Goal: Task Accomplishment & Management: Complete application form

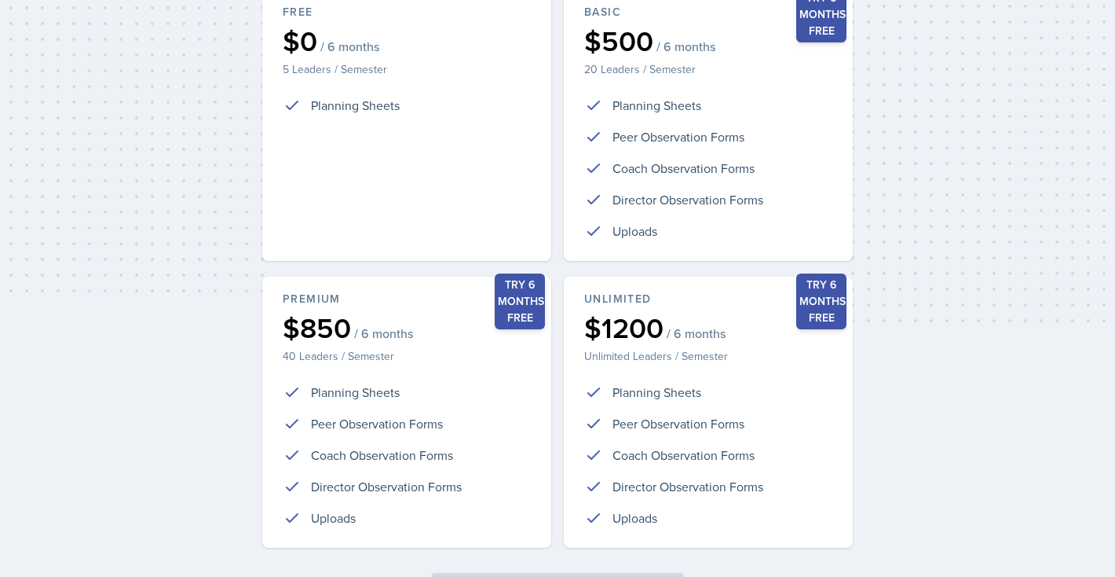
scroll to position [354, 0]
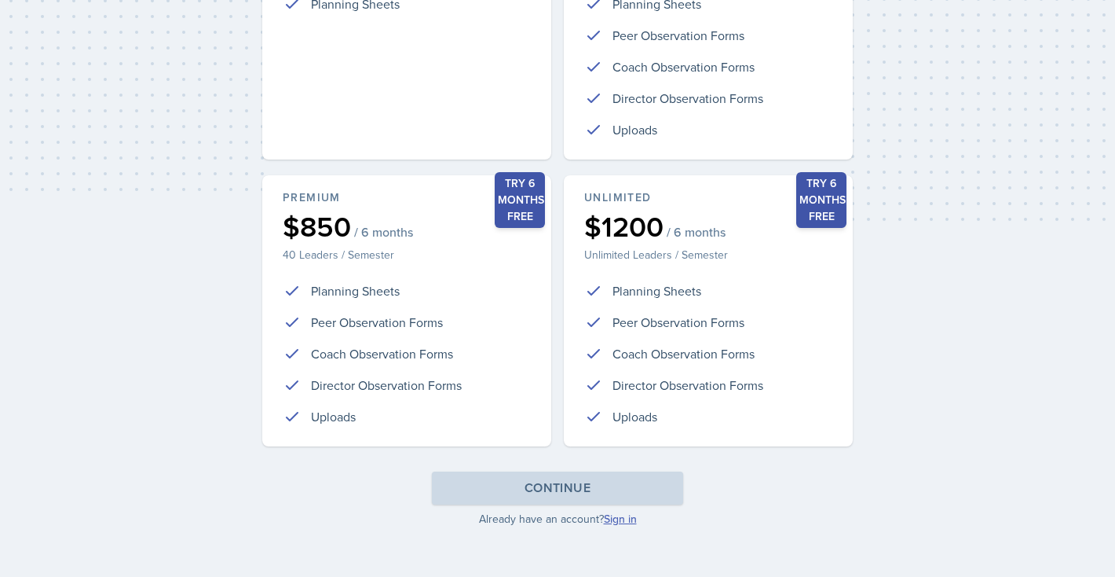
click at [618, 517] on link "Sign in" at bounding box center [620, 519] width 33 height 16
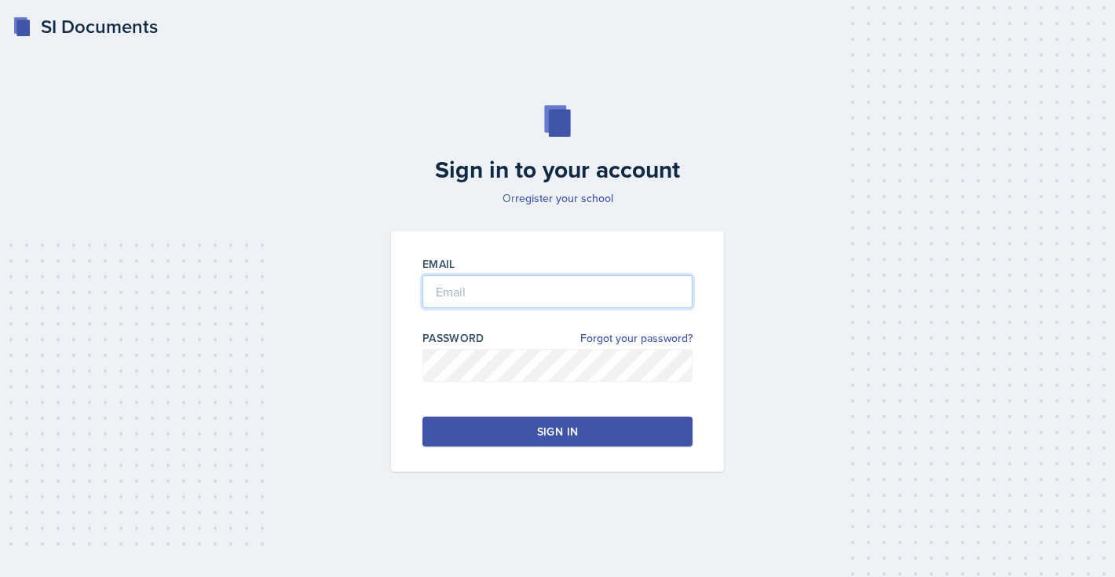
type input "[EMAIL_ADDRESS][DOMAIN_NAME]"
click at [574, 433] on div "Sign in" at bounding box center [557, 431] width 41 height 16
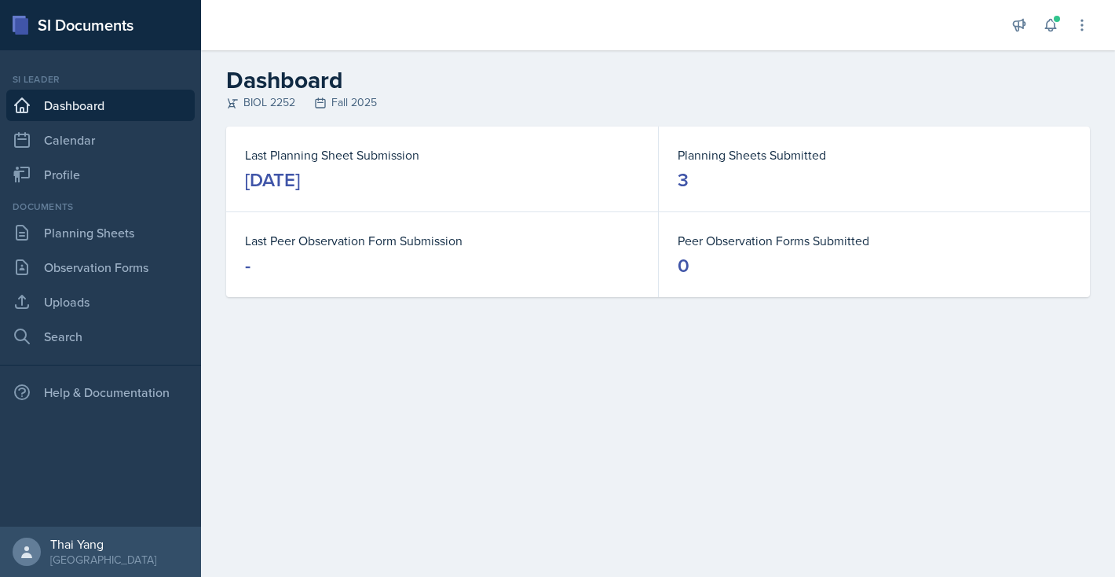
click at [91, 105] on link "Dashboard" at bounding box center [100, 105] width 189 height 31
click at [258, 190] on div "[DATE]" at bounding box center [272, 179] width 55 height 25
click at [94, 217] on link "Planning Sheets" at bounding box center [100, 232] width 189 height 31
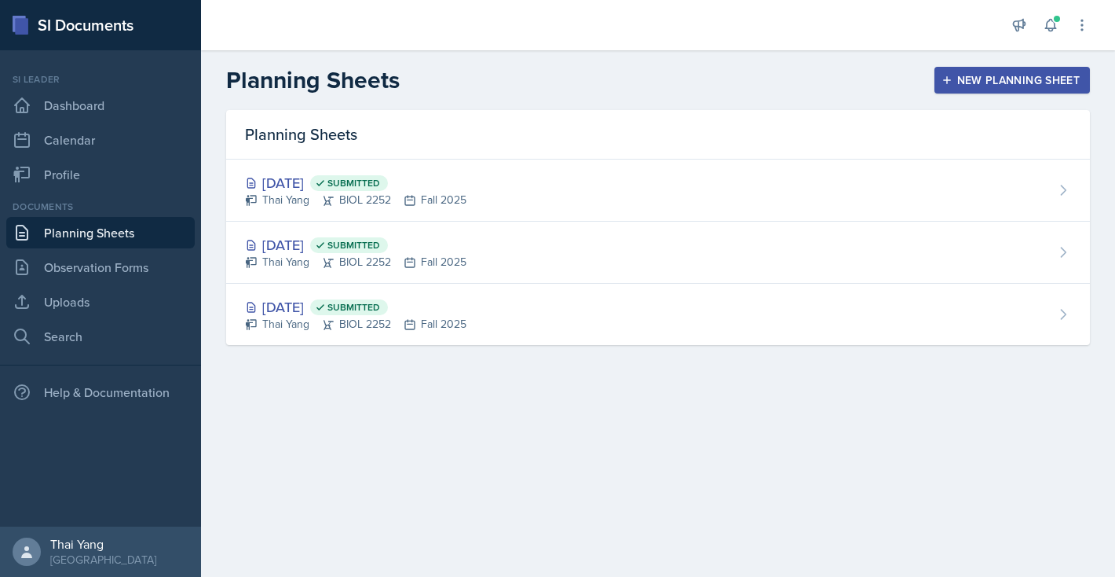
click at [982, 71] on button "New Planning Sheet" at bounding box center [1013, 80] width 156 height 27
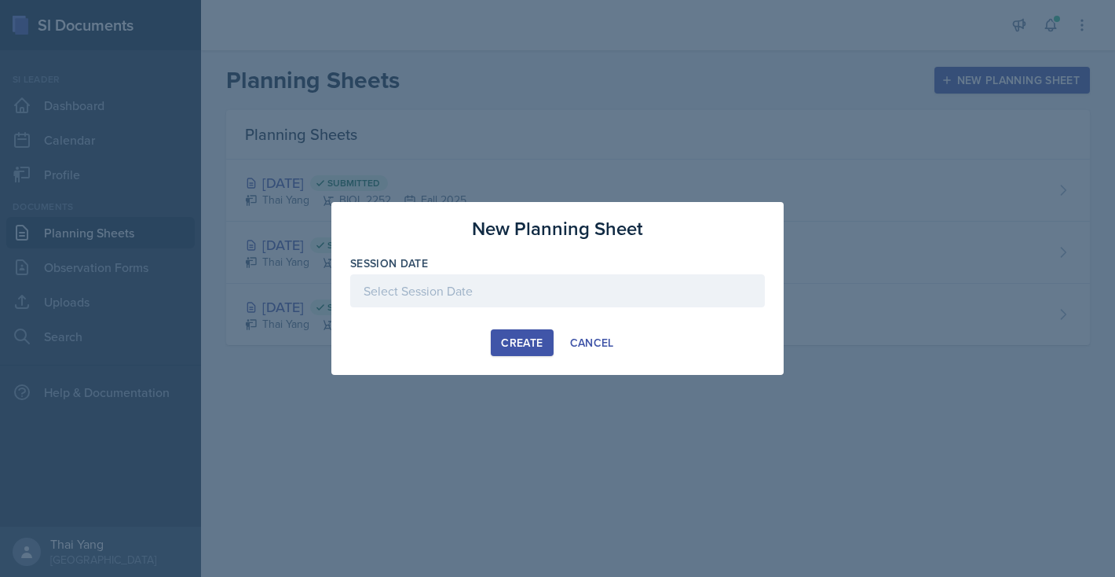
click at [527, 285] on div at bounding box center [557, 290] width 415 height 33
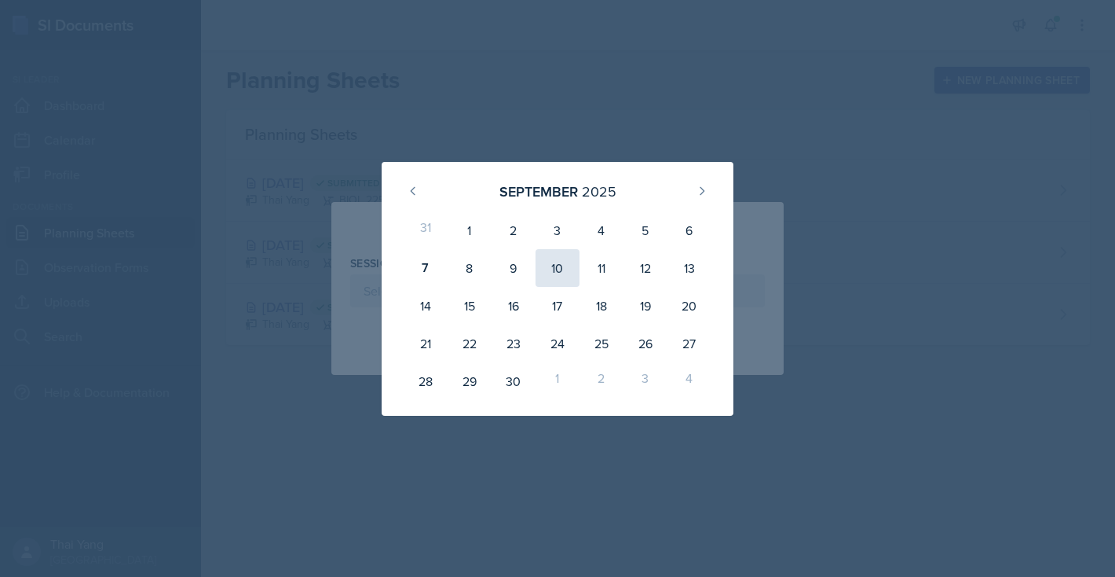
click at [558, 278] on div "10" at bounding box center [558, 268] width 44 height 38
type input "[DATE]"
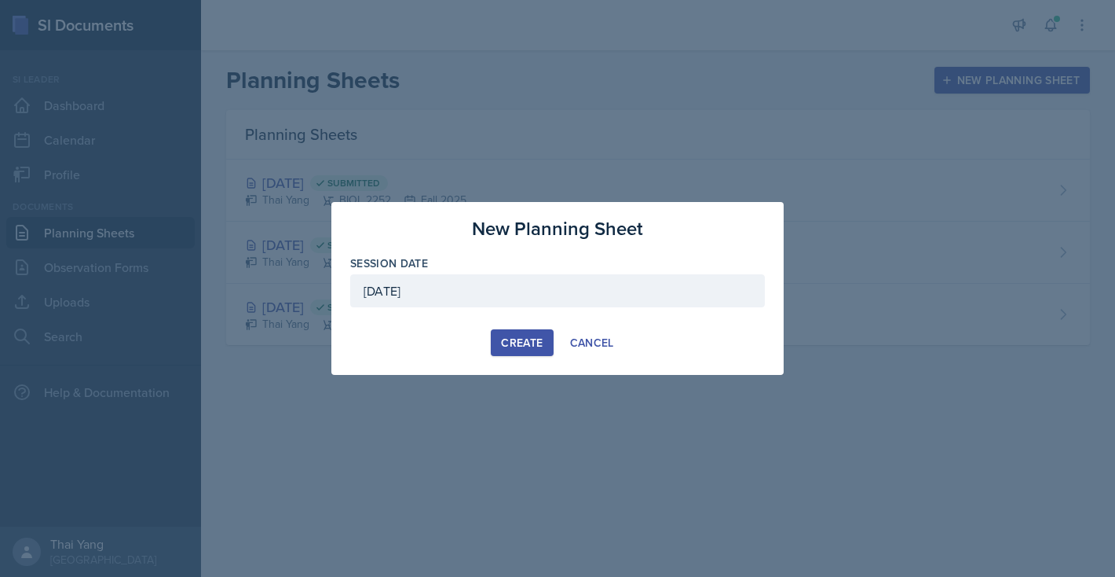
click at [537, 342] on div "Create" at bounding box center [522, 342] width 42 height 13
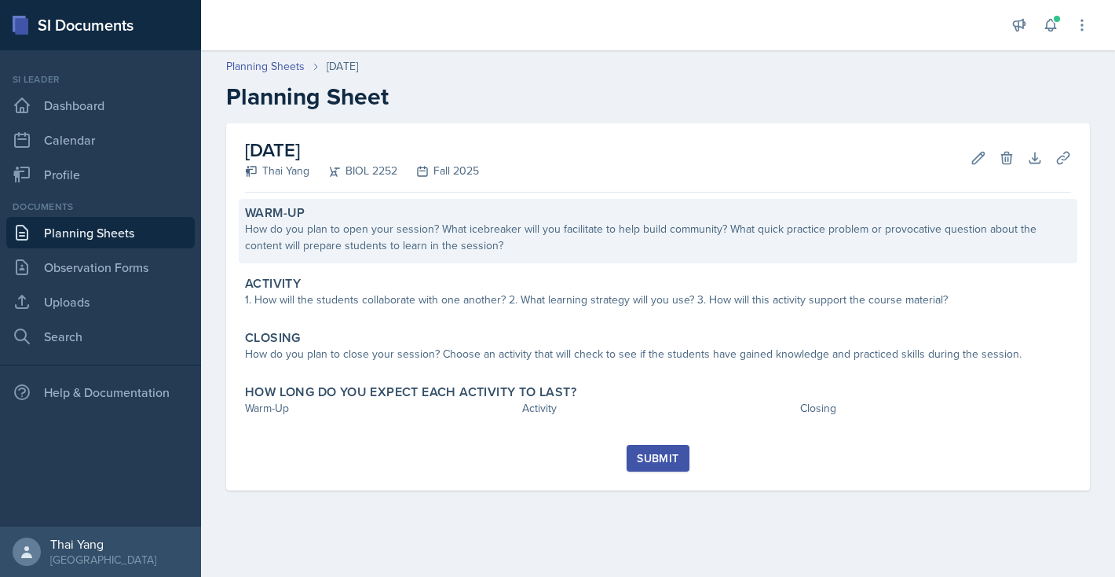
click at [599, 242] on div "How do you plan to open your session? What icebreaker will you facilitate to he…" at bounding box center [658, 237] width 826 height 33
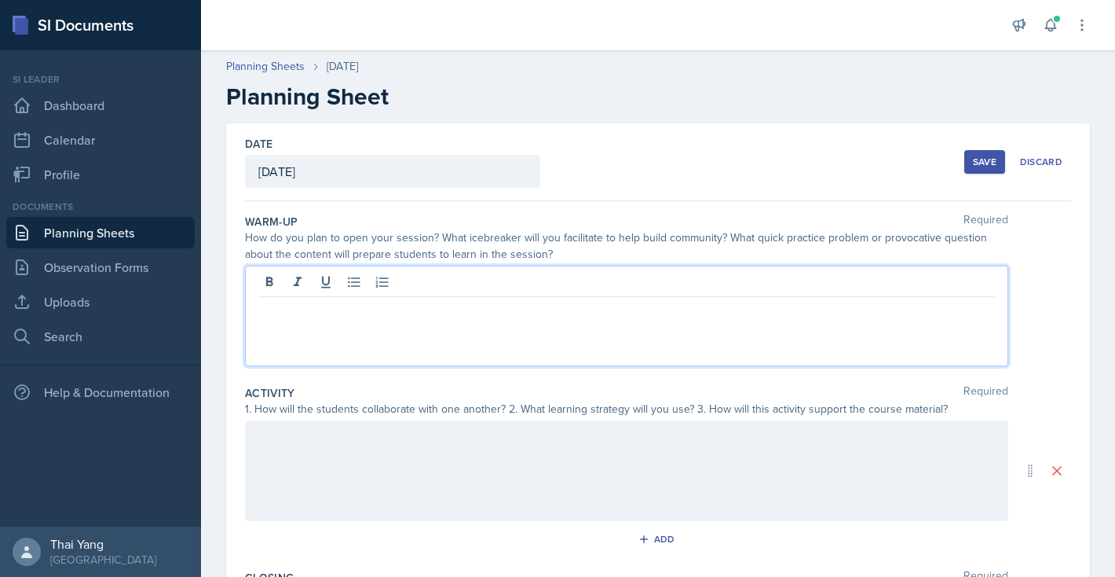
click at [533, 286] on div at bounding box center [627, 316] width 764 height 101
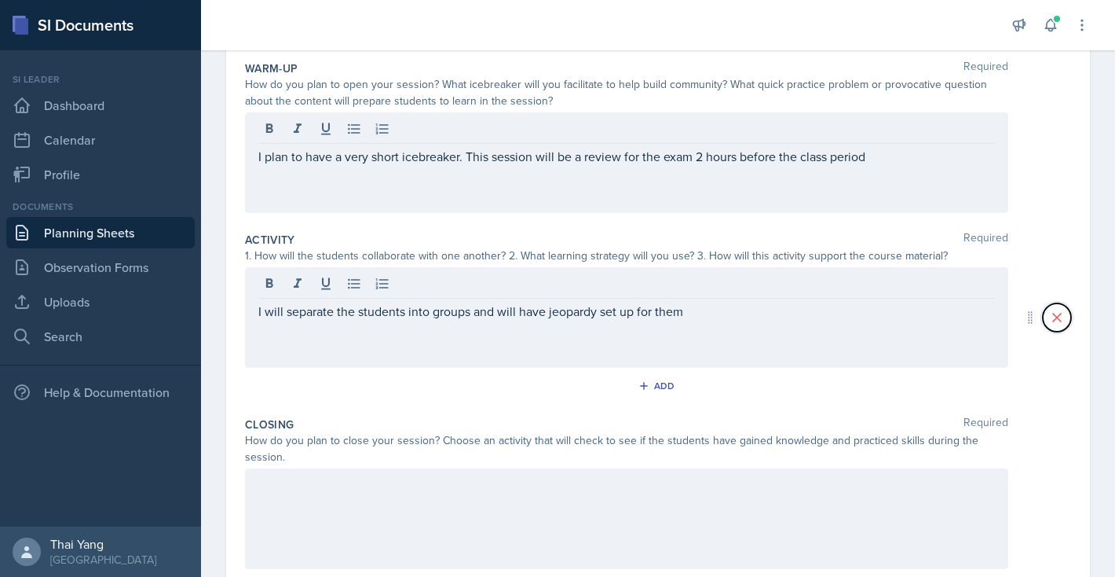
scroll to position [253, 0]
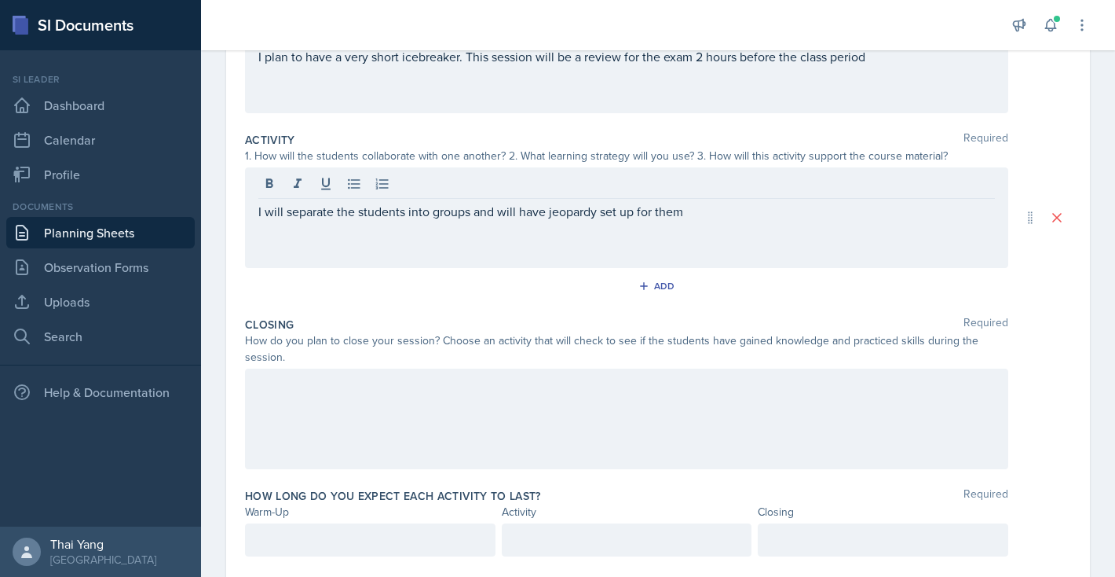
click at [750, 210] on p "I will separate the students into groups and will have jeopardy set up for them" at bounding box center [626, 211] width 737 height 19
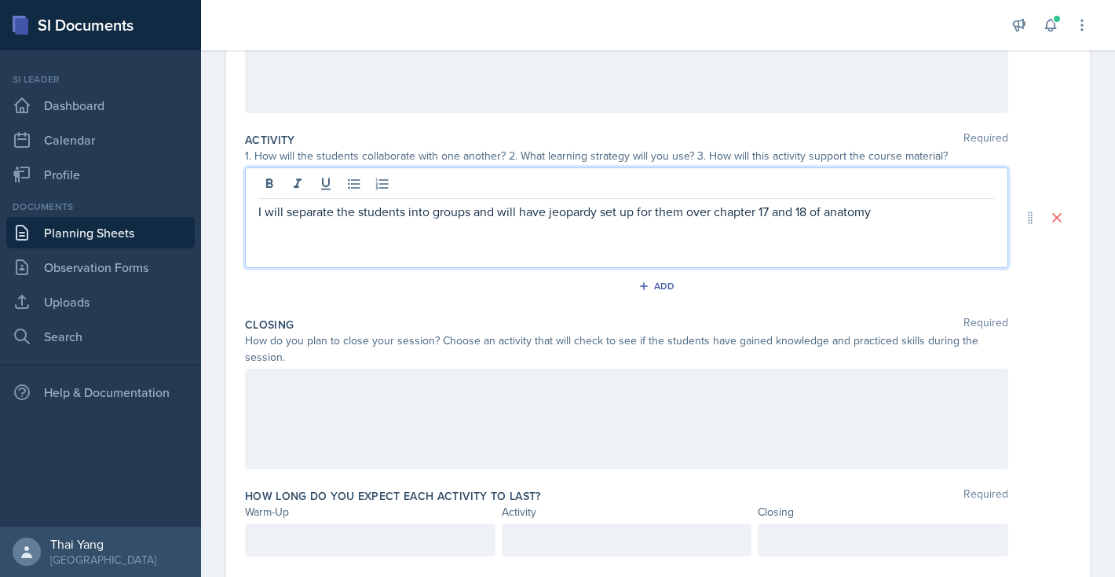
click at [481, 422] on div at bounding box center [627, 418] width 764 height 101
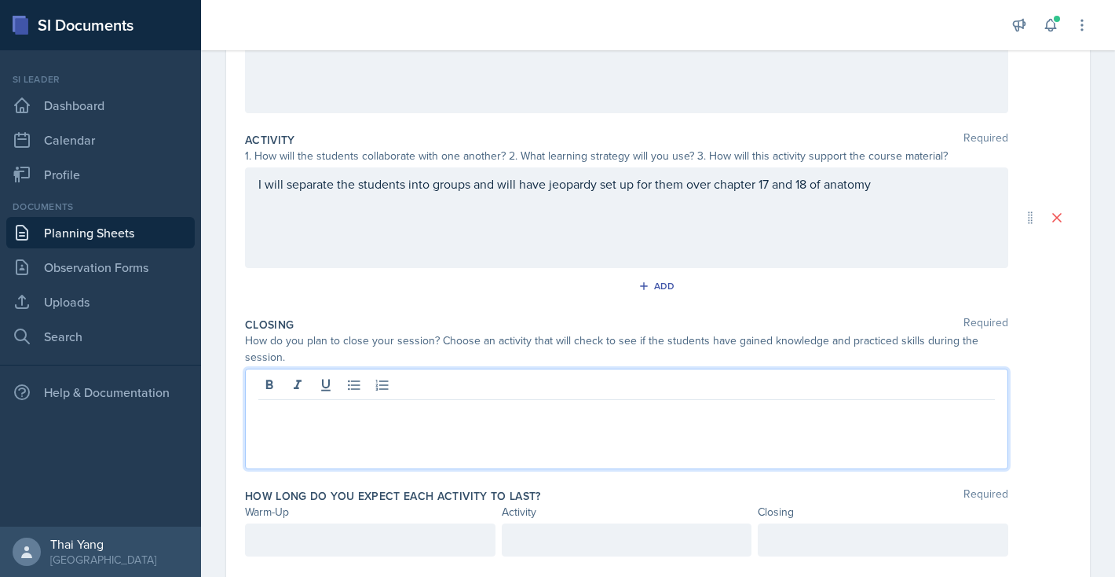
scroll to position [280, 0]
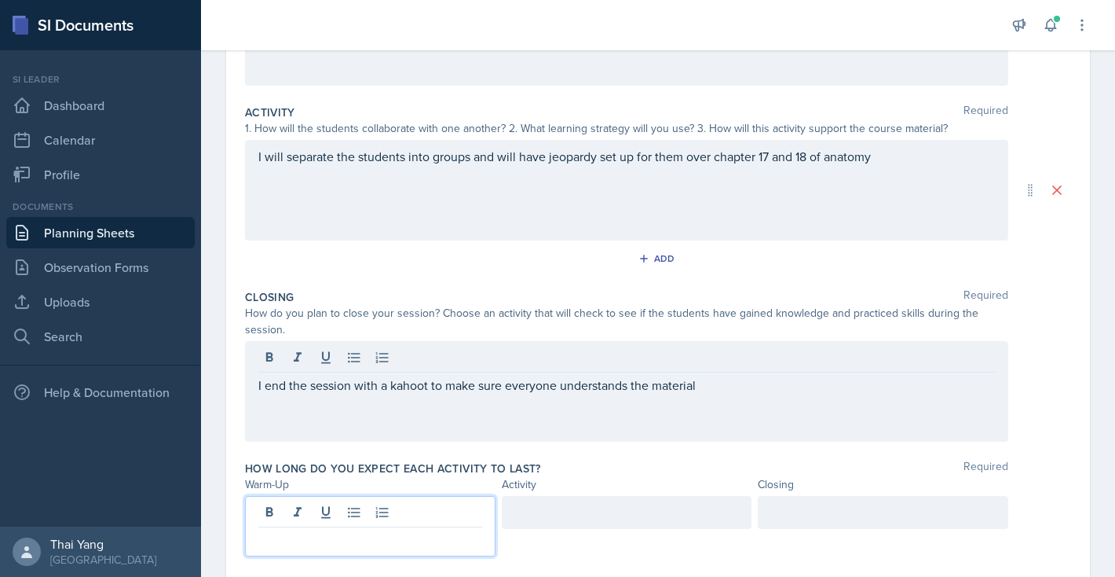
click at [312, 507] on div at bounding box center [370, 526] width 251 height 60
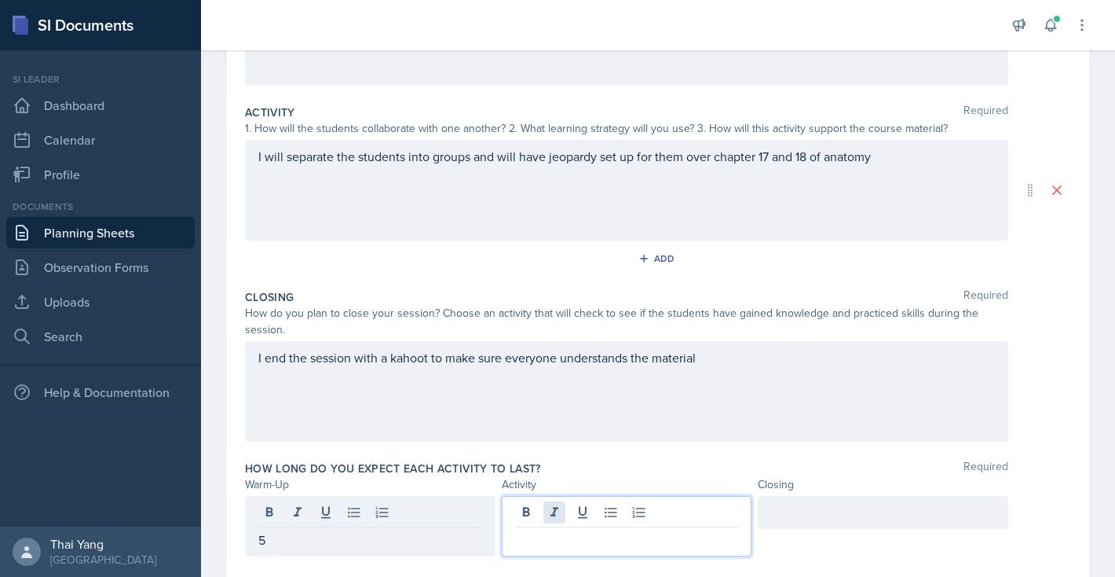
click at [544, 514] on div at bounding box center [627, 526] width 251 height 60
click at [801, 497] on div at bounding box center [883, 512] width 251 height 33
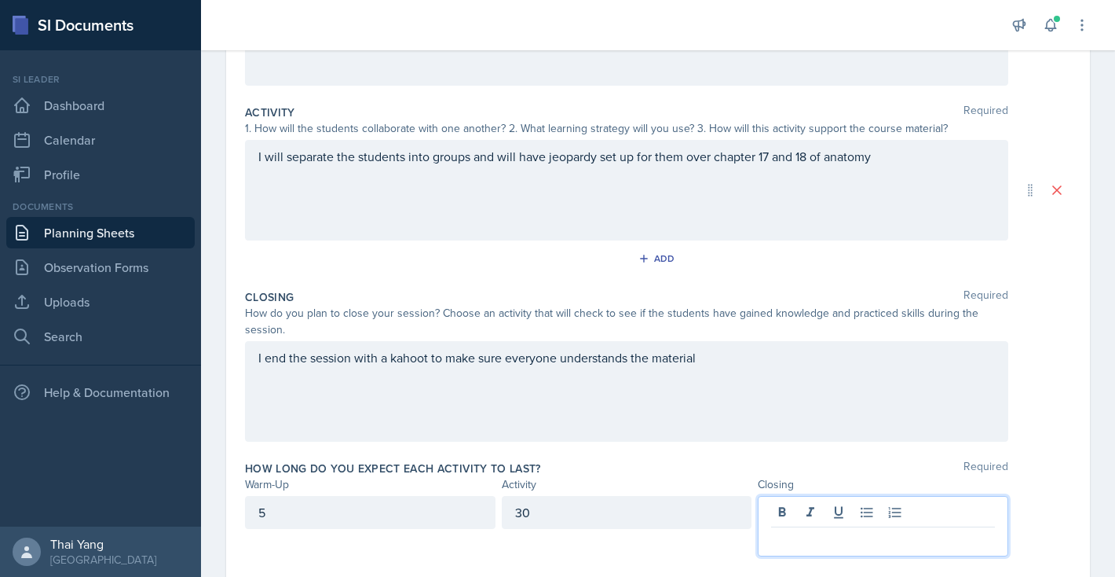
scroll to position [308, 0]
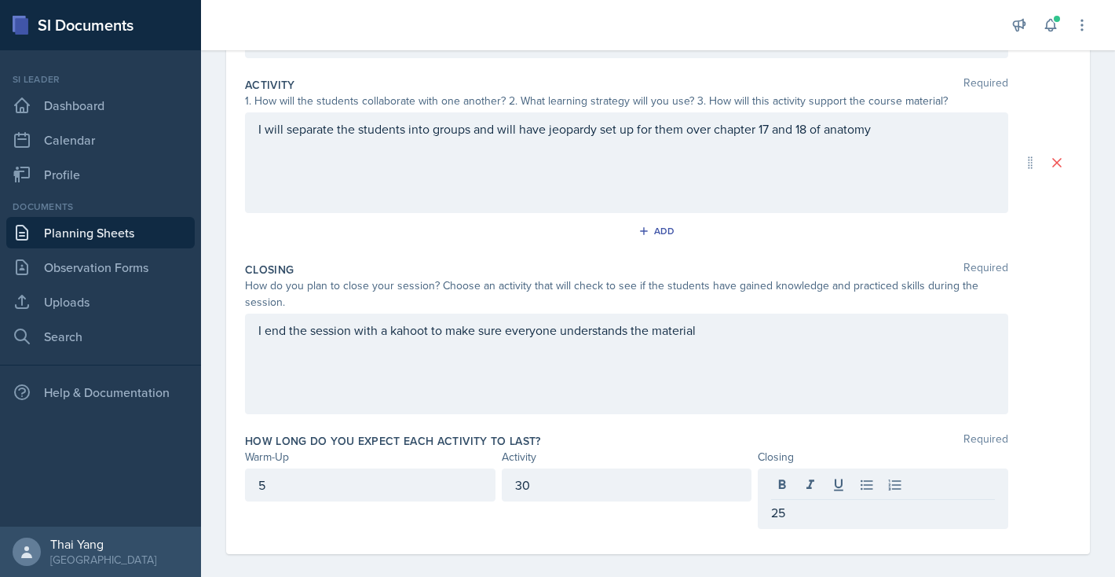
click at [709, 421] on div "Closing Required How do you plan to close your session? Choose an activity that…" at bounding box center [658, 340] width 826 height 171
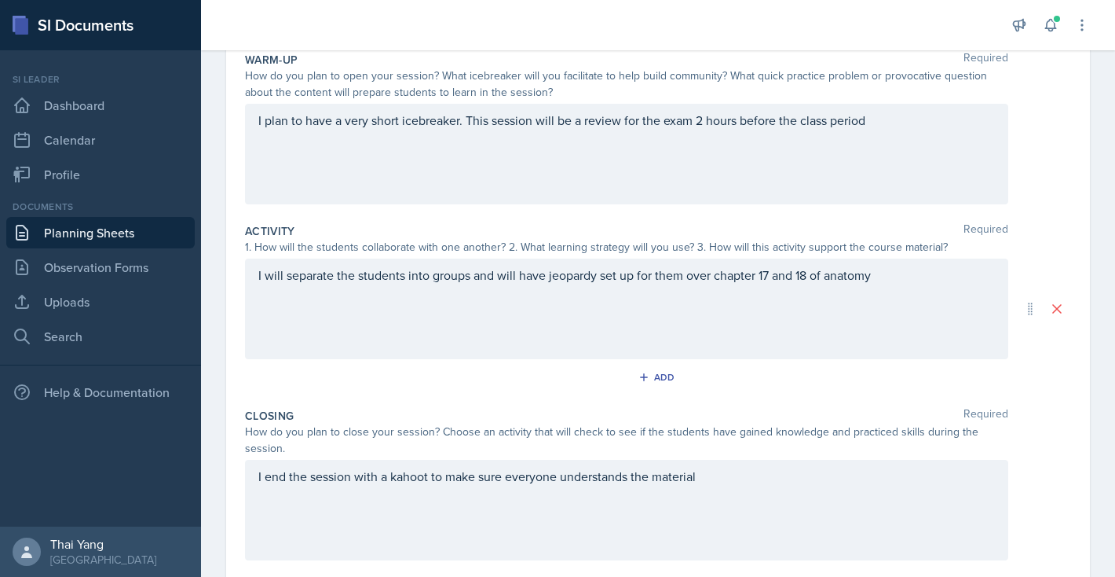
scroll to position [0, 0]
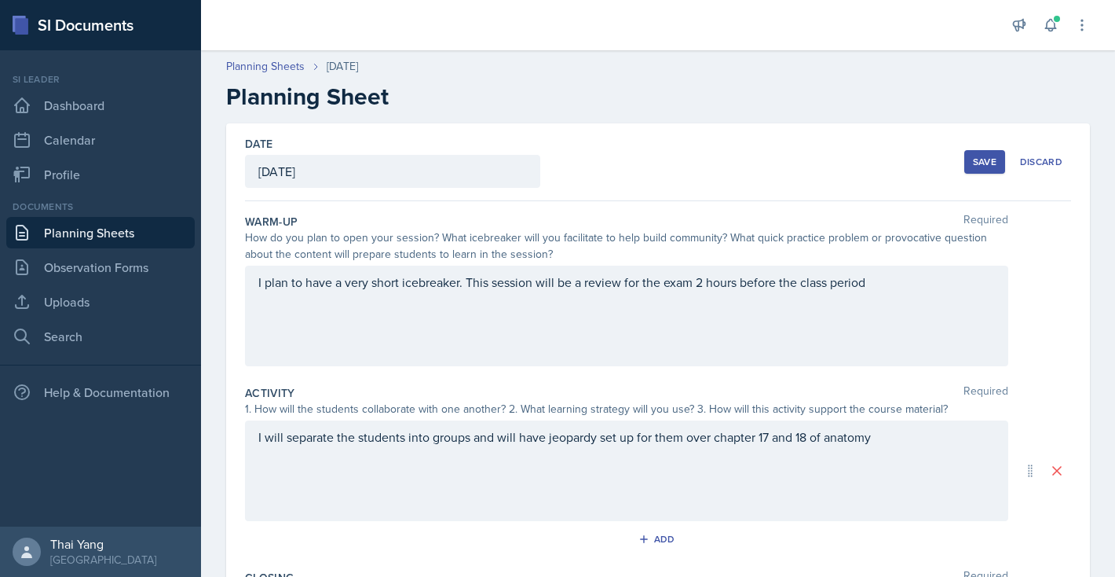
click at [976, 153] on button "Save" at bounding box center [985, 162] width 41 height 24
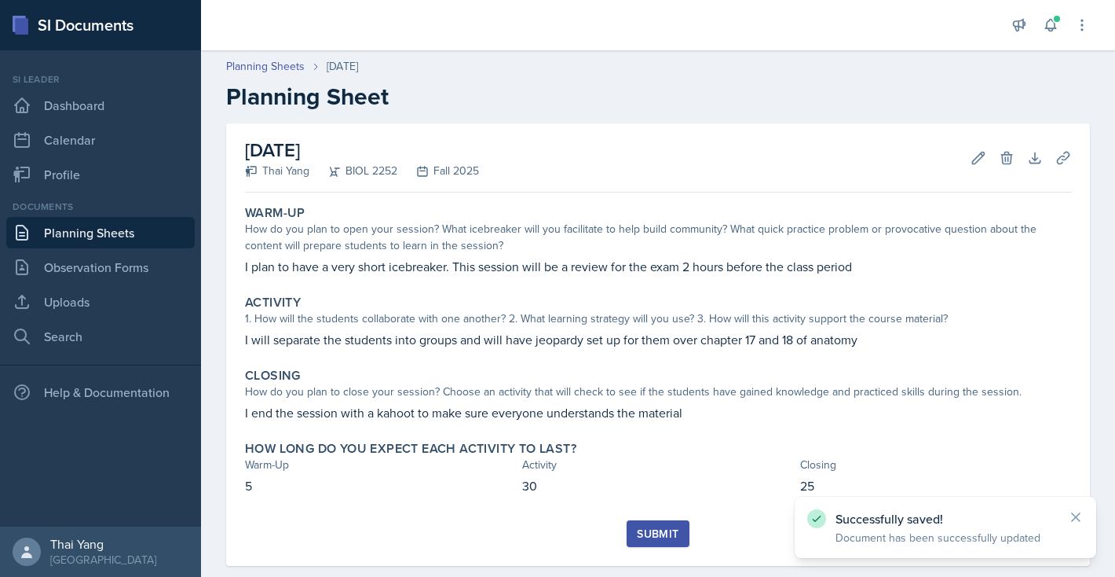
click at [653, 527] on div "Submit" at bounding box center [658, 533] width 42 height 13
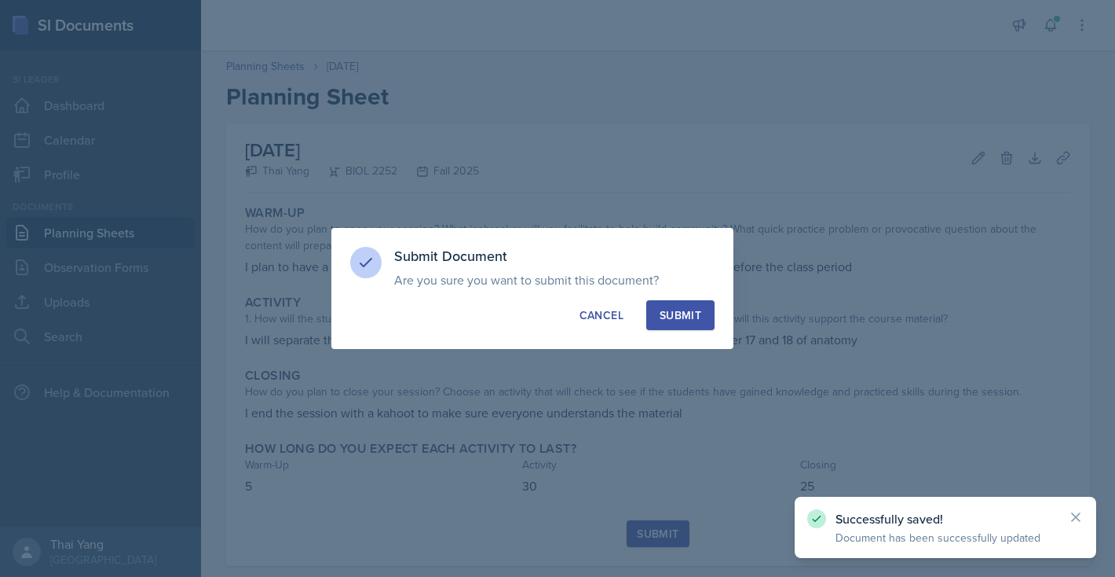
click at [676, 324] on button "Submit" at bounding box center [681, 315] width 68 height 30
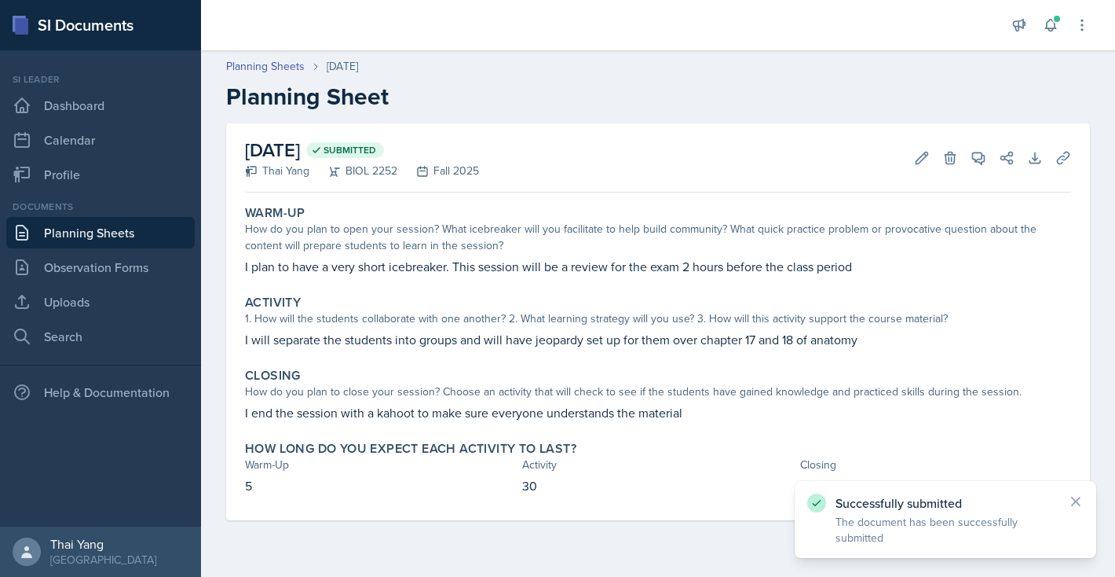
click at [137, 239] on link "Planning Sheets" at bounding box center [100, 232] width 189 height 31
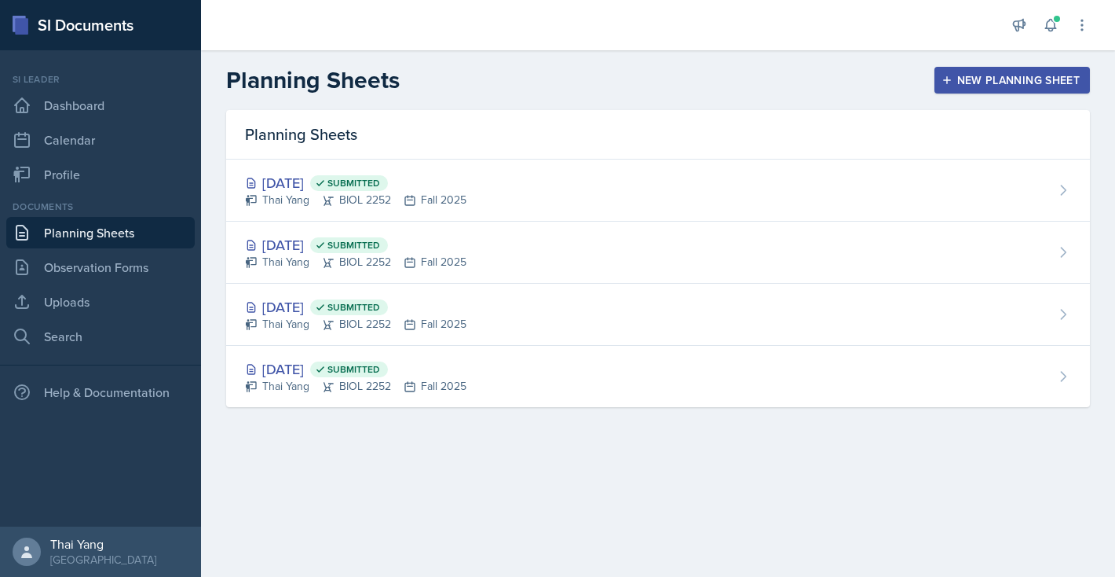
click at [1016, 75] on div "New Planning Sheet" at bounding box center [1012, 80] width 135 height 13
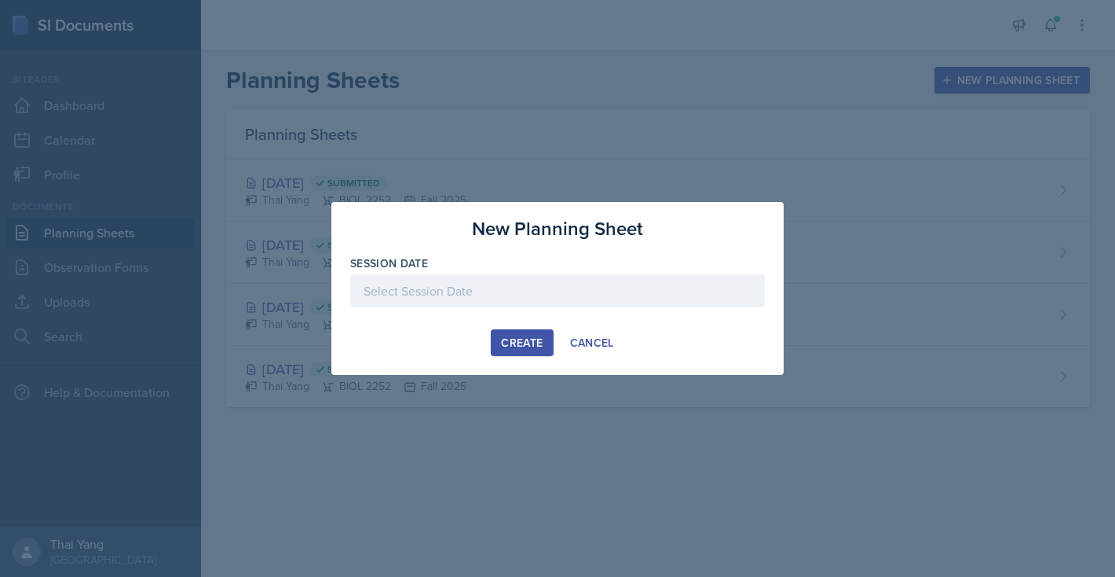
click at [540, 301] on div at bounding box center [557, 290] width 415 height 33
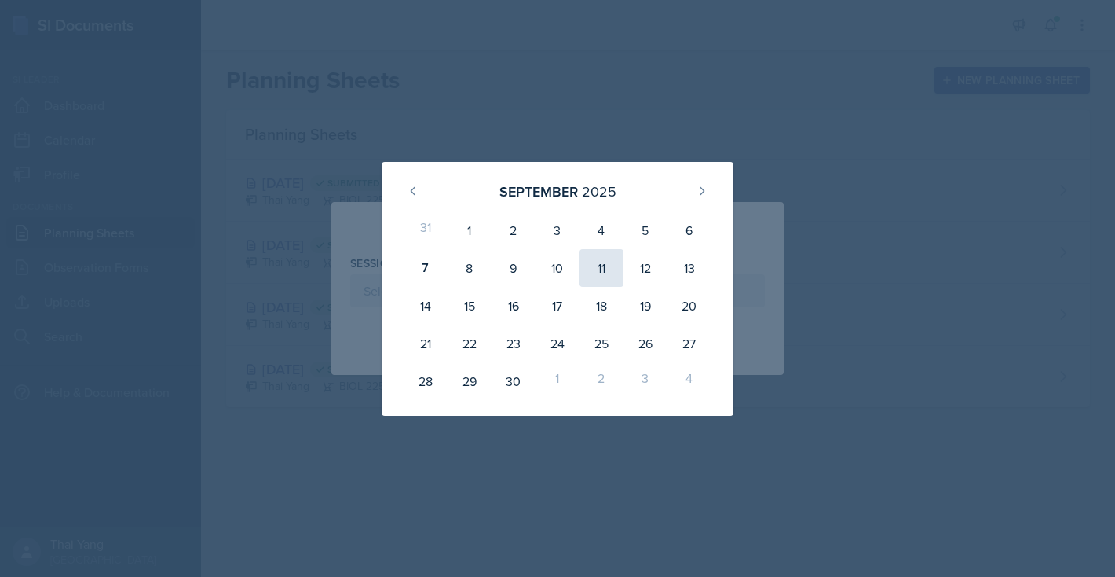
click at [610, 279] on div "11" at bounding box center [602, 268] width 44 height 38
type input "[DATE]"
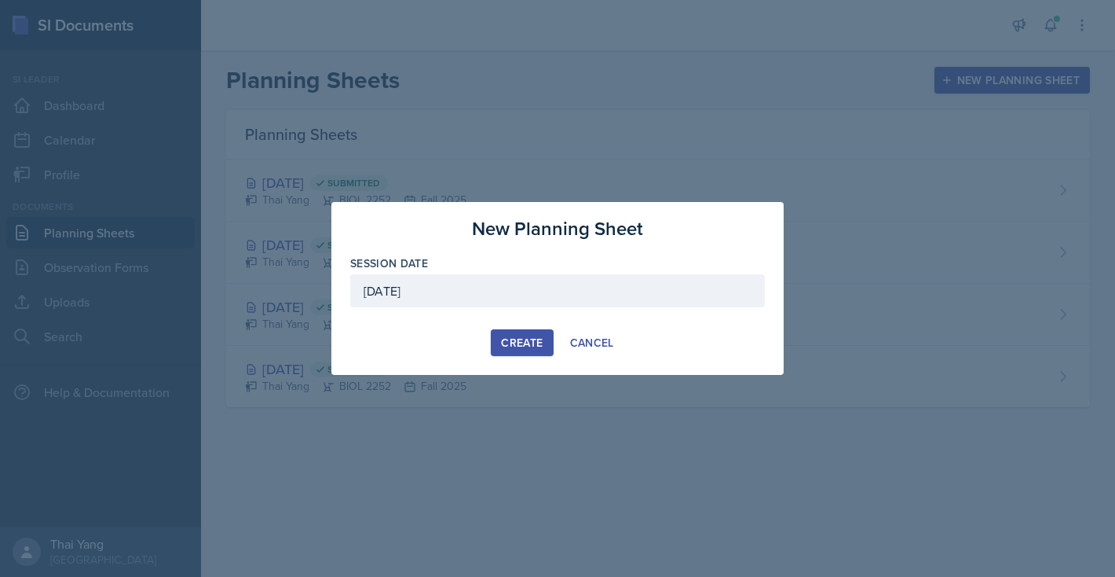
click at [520, 342] on div "Create" at bounding box center [522, 342] width 42 height 13
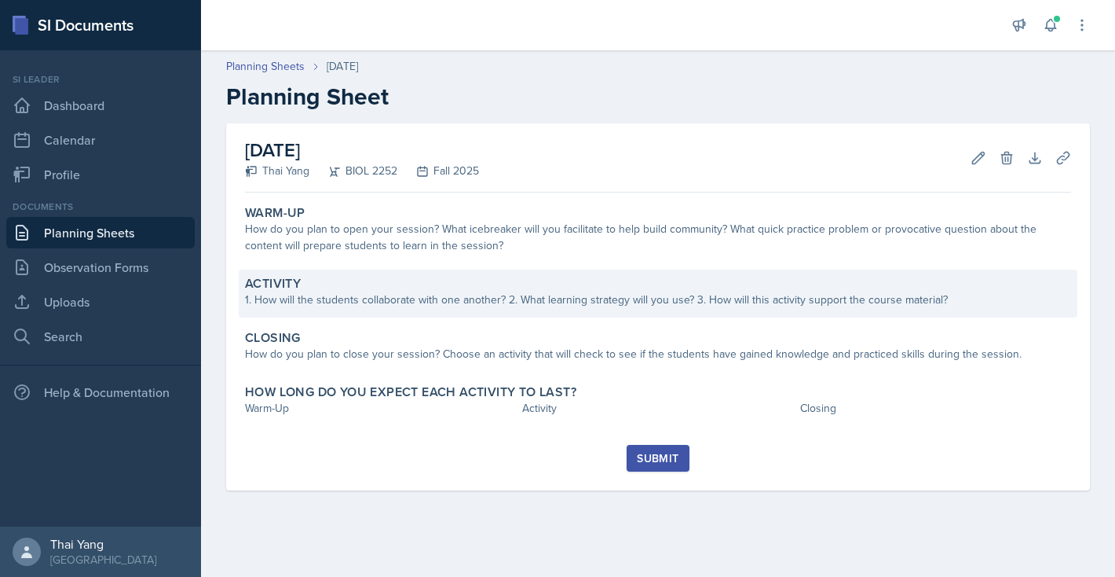
click at [525, 275] on div "Activity 1. How will the students collaborate with one another? 2. What learnin…" at bounding box center [658, 293] width 839 height 48
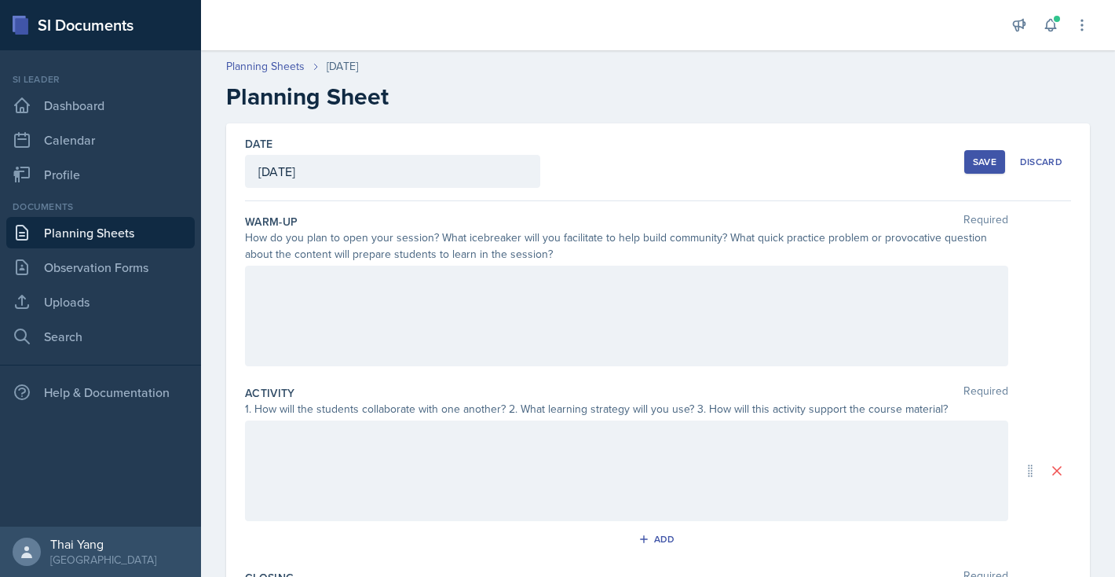
click at [455, 309] on div at bounding box center [627, 316] width 764 height 101
click at [386, 321] on div at bounding box center [627, 316] width 764 height 101
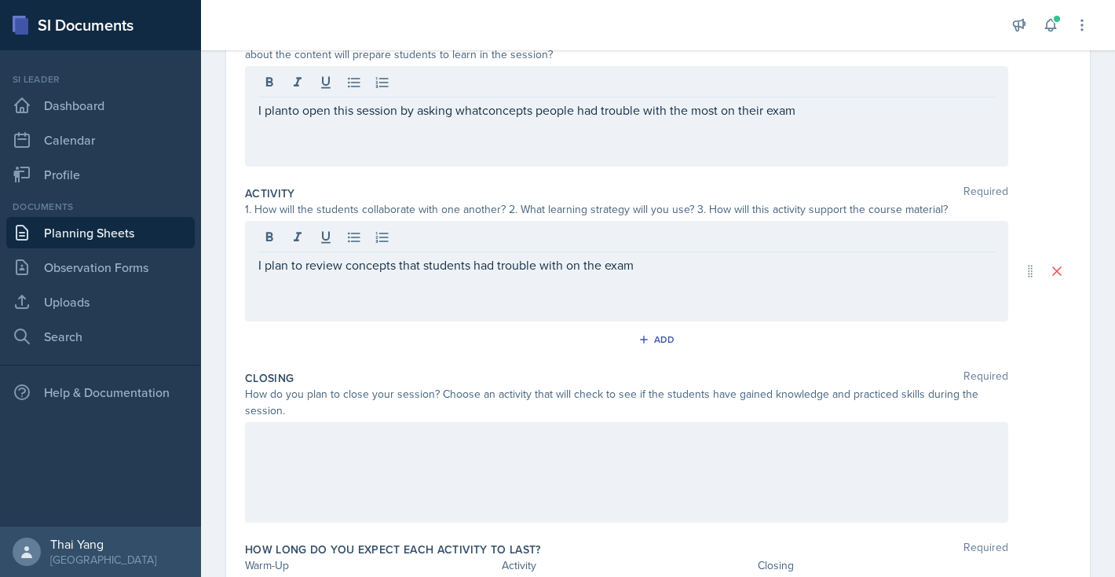
click at [401, 456] on div at bounding box center [627, 472] width 764 height 101
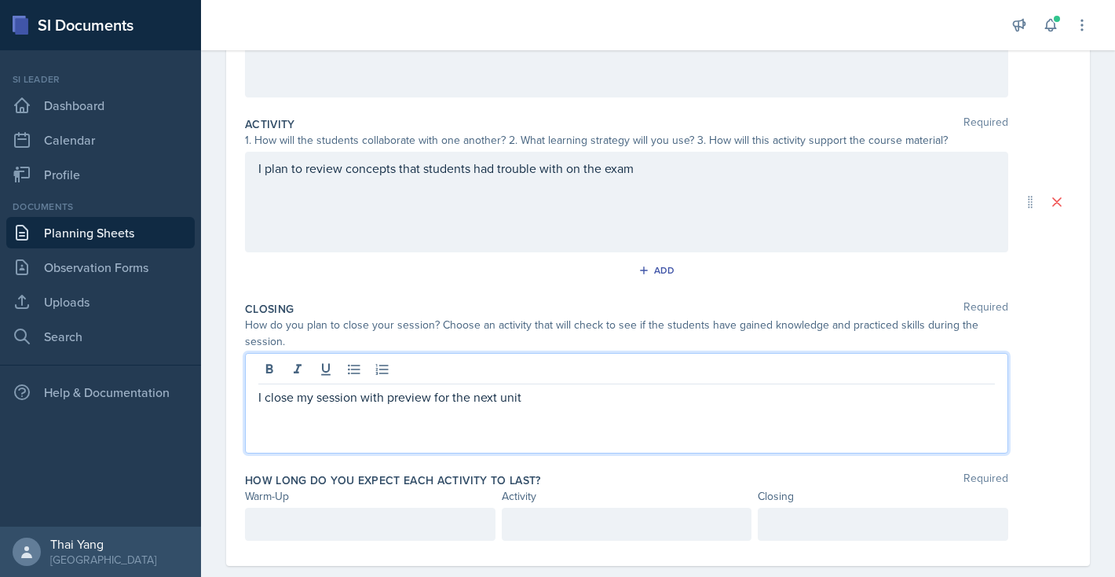
scroll to position [295, 0]
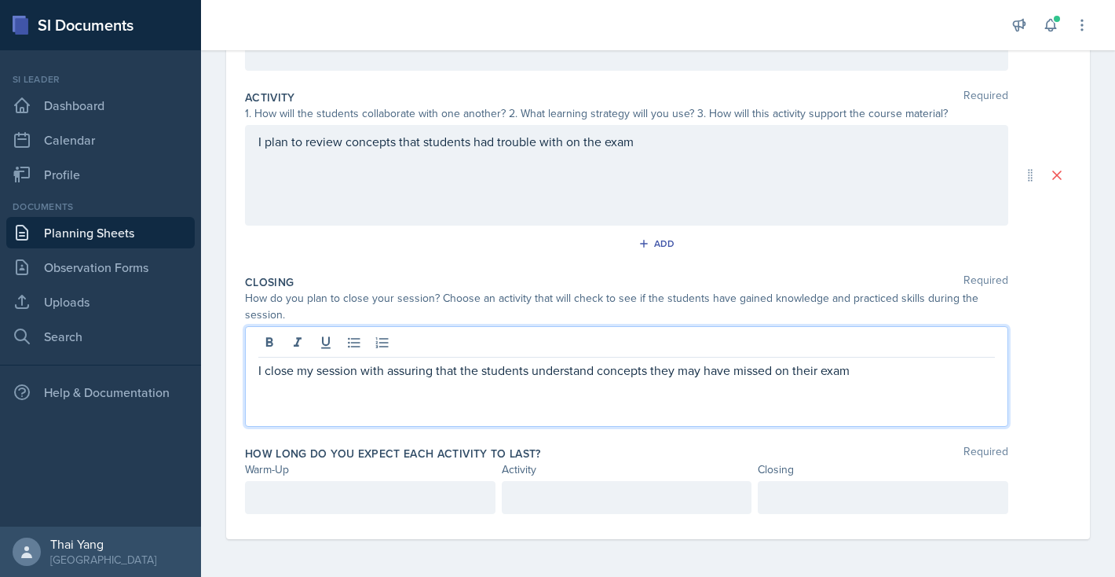
click at [297, 506] on div at bounding box center [370, 497] width 251 height 33
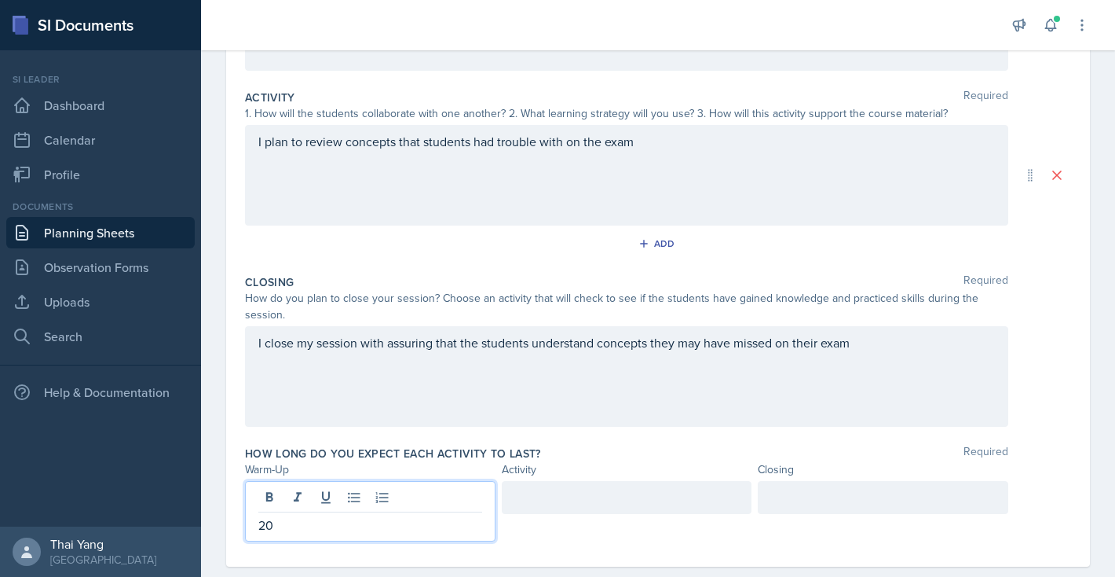
click at [555, 495] on div at bounding box center [627, 497] width 251 height 33
click at [836, 477] on div "Closing" at bounding box center [883, 469] width 251 height 16
click at [824, 504] on div at bounding box center [883, 511] width 251 height 60
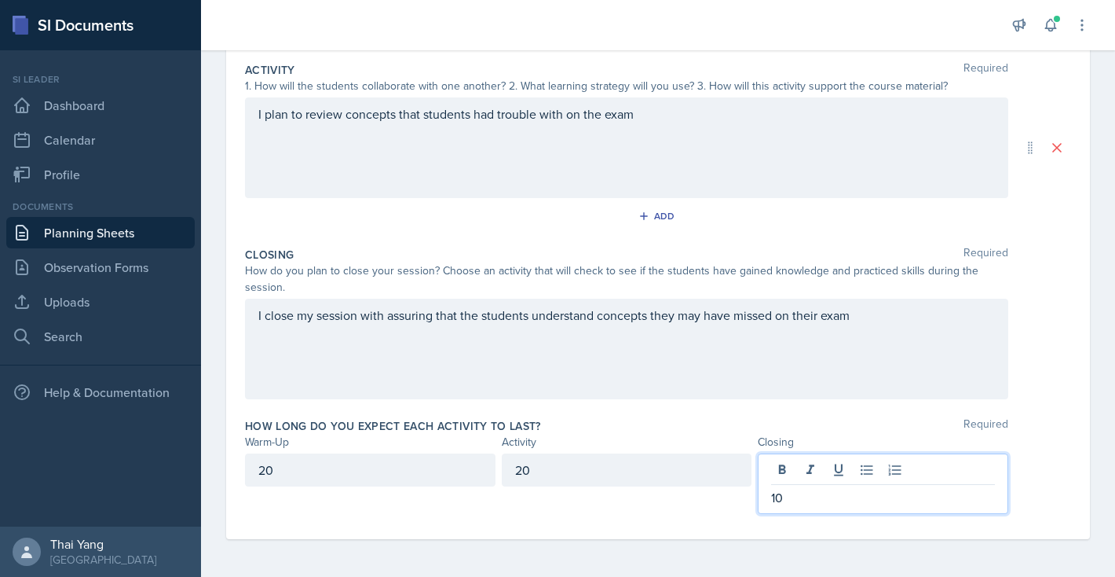
click at [664, 457] on div "20" at bounding box center [627, 469] width 251 height 33
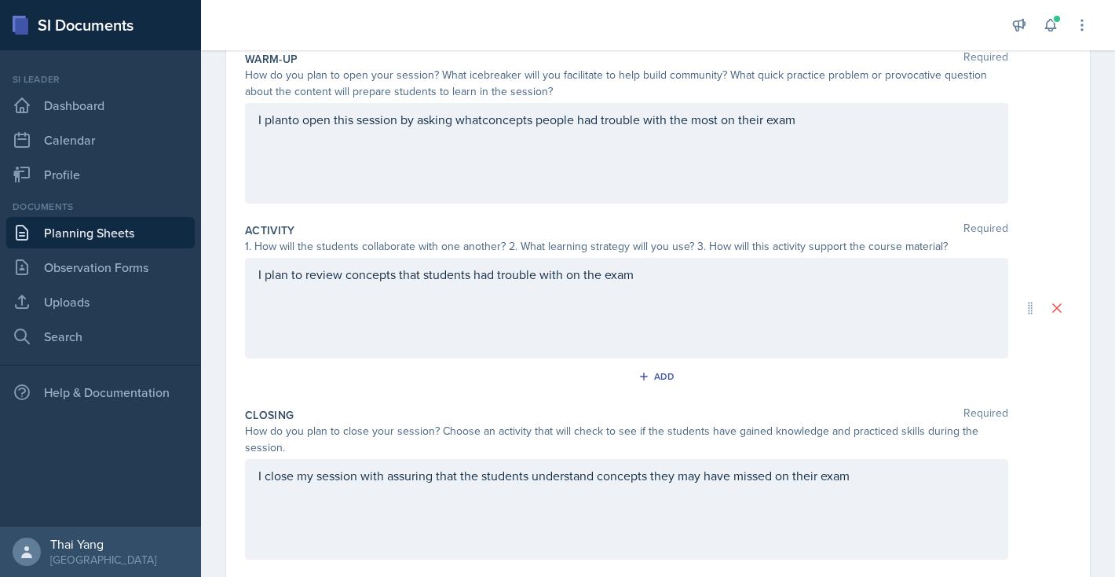
scroll to position [0, 0]
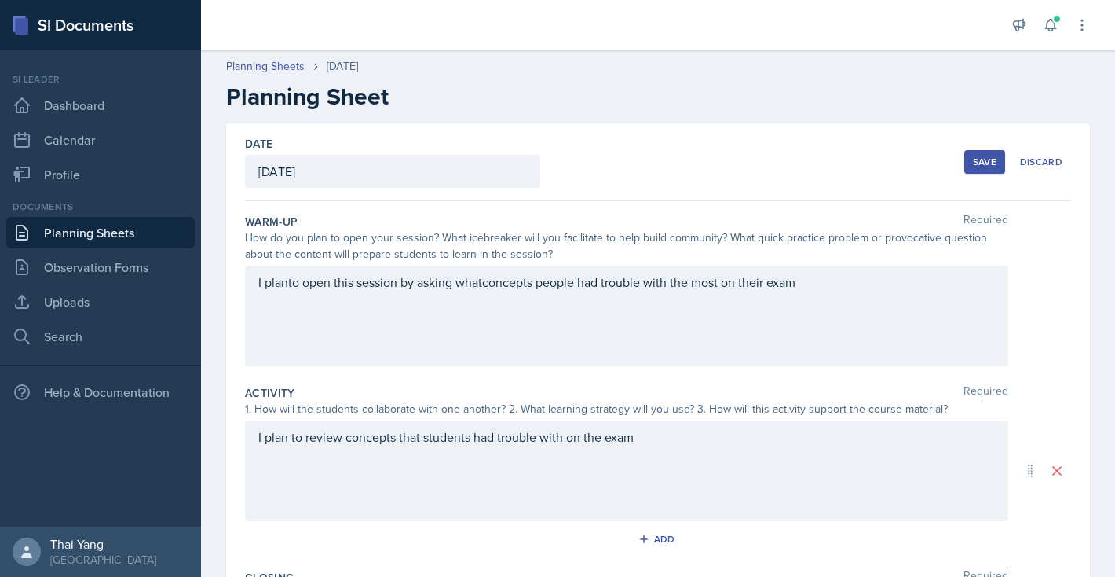
click at [976, 153] on button "Save" at bounding box center [985, 162] width 41 height 24
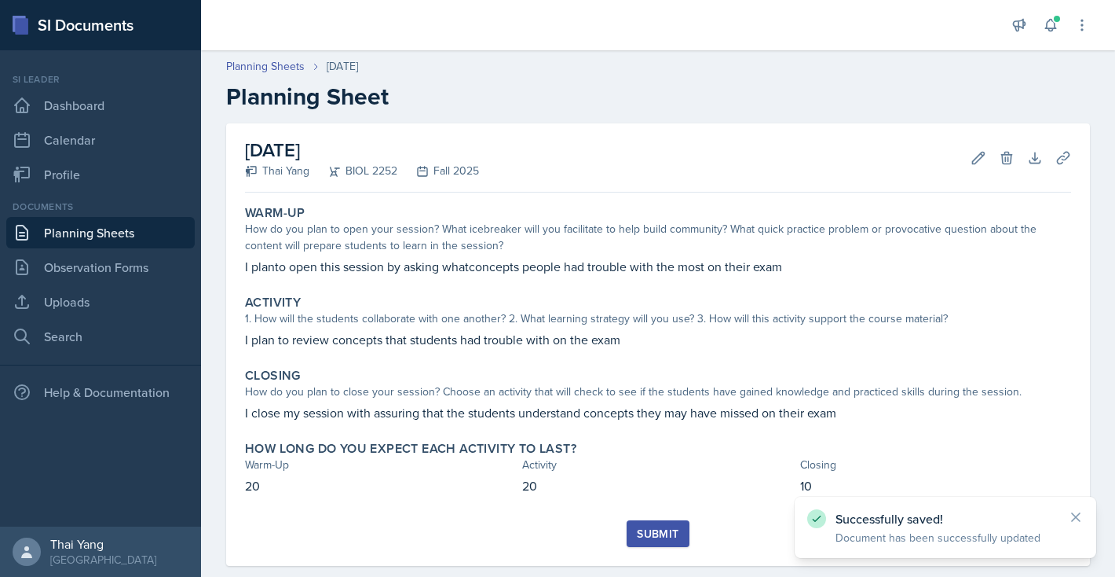
click at [650, 527] on div "Submit" at bounding box center [658, 533] width 42 height 13
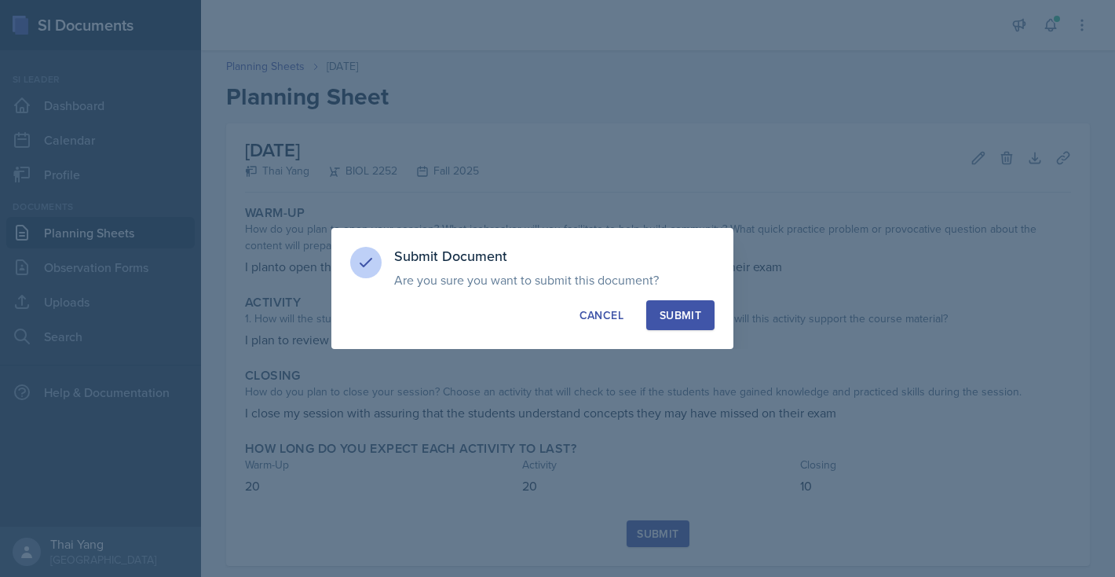
click at [662, 311] on div "Submit" at bounding box center [681, 315] width 42 height 16
